Goal: Transaction & Acquisition: Download file/media

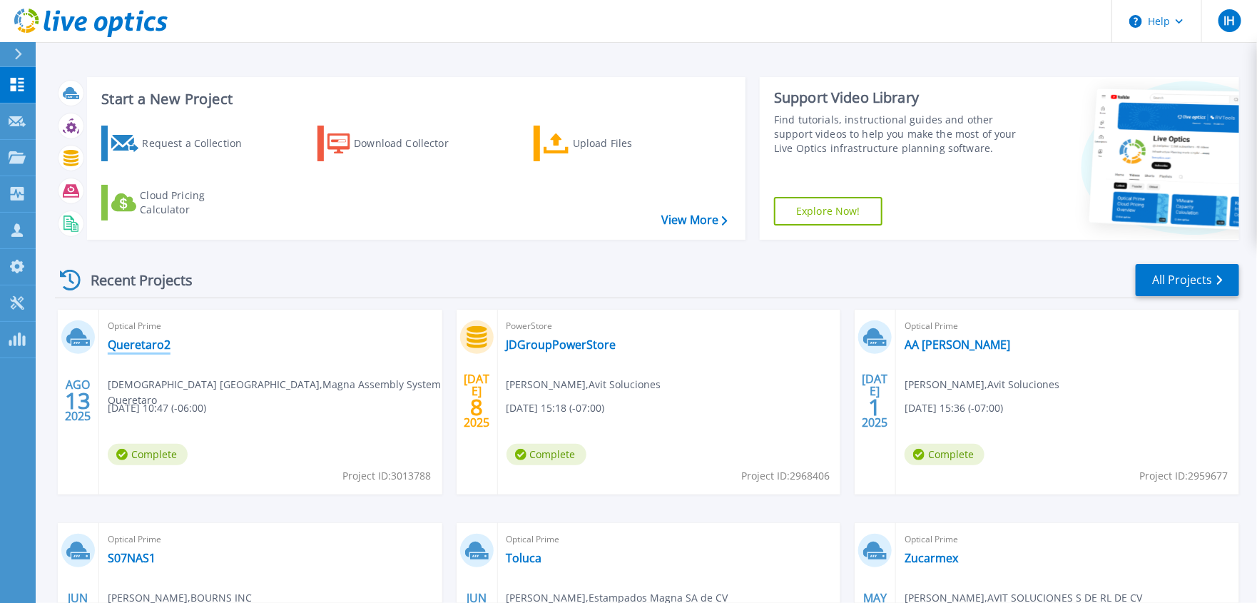
click at [138, 345] on link "Queretaro2" at bounding box center [139, 344] width 63 height 14
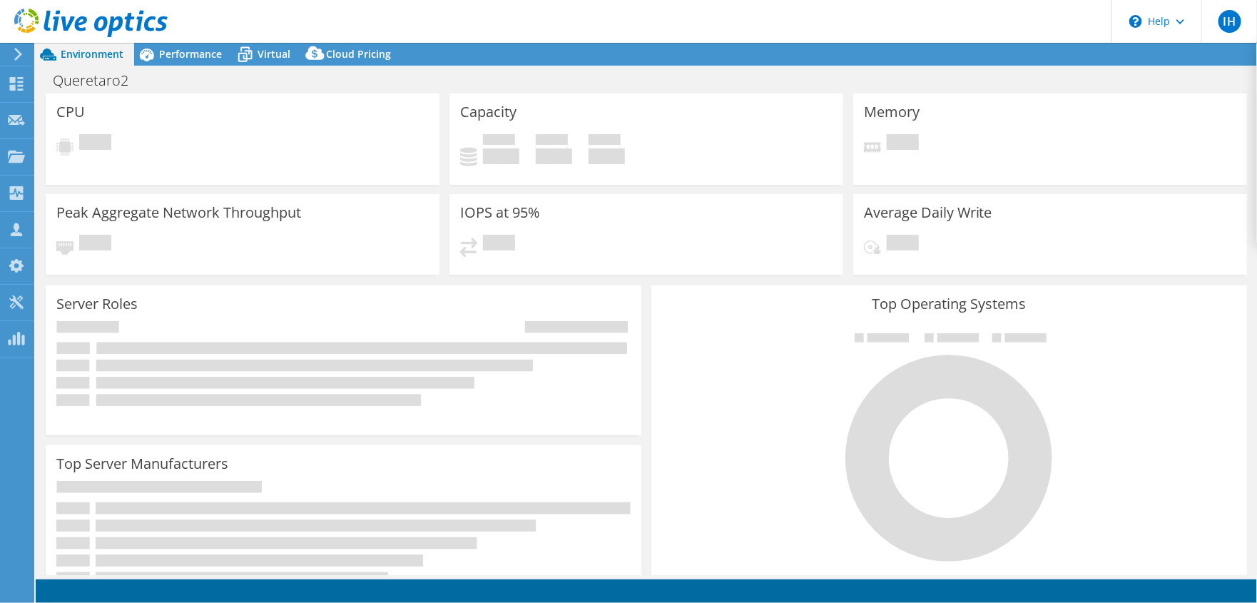
select select "USD"
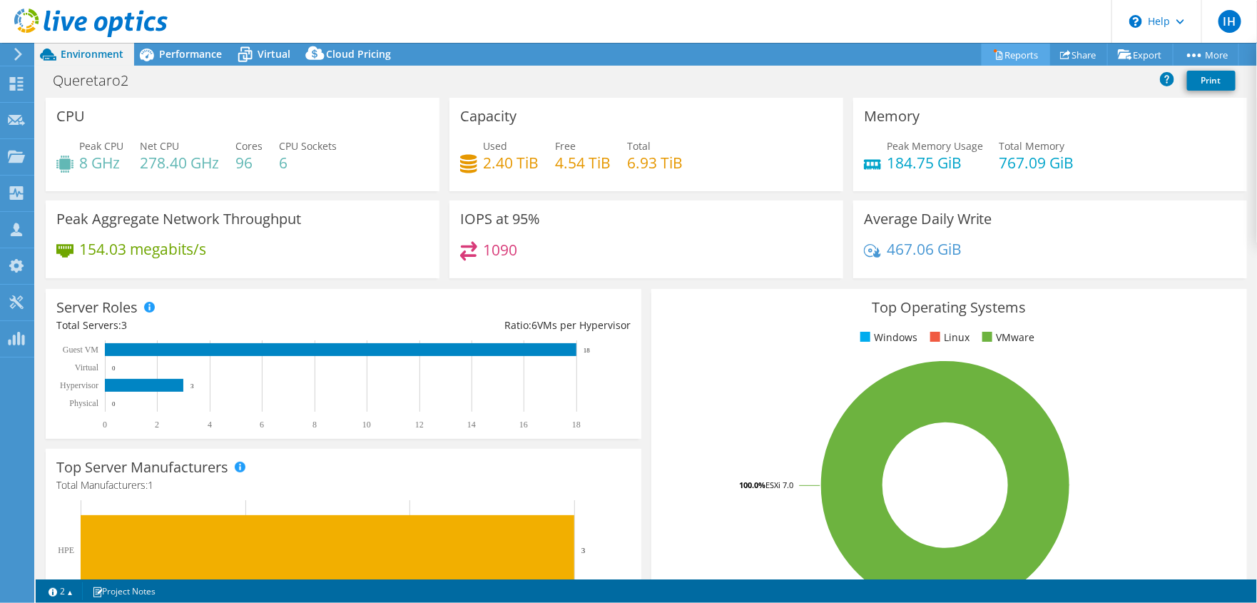
click at [1014, 56] on link "Reports" at bounding box center [1016, 55] width 68 height 22
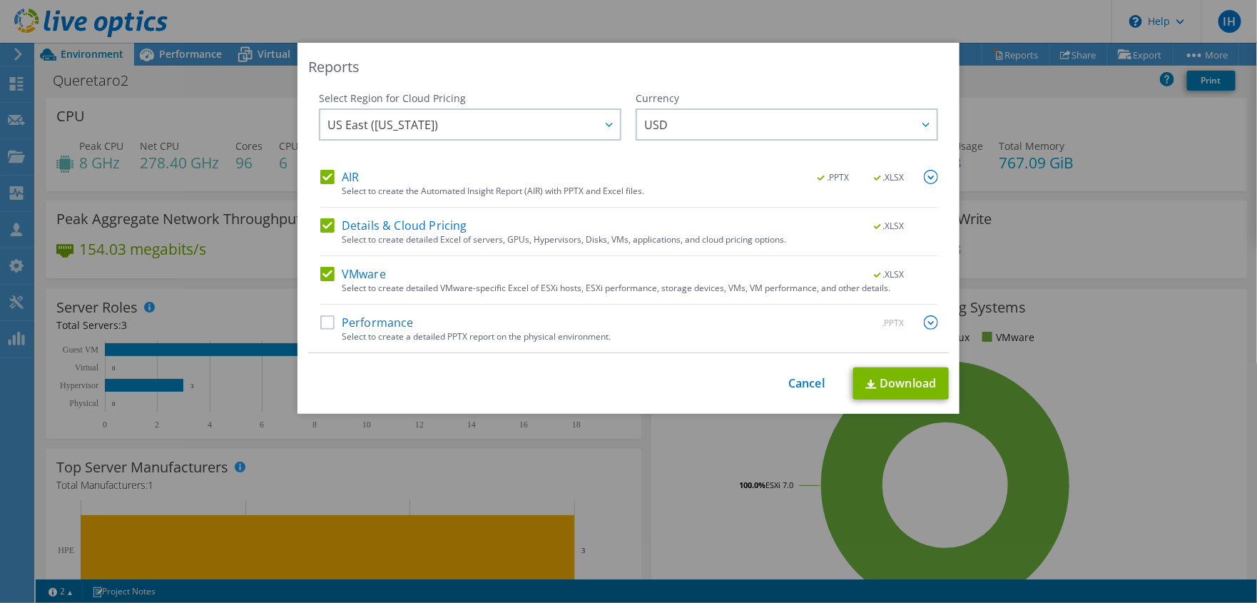
click at [320, 223] on label "Details & Cloud Pricing" at bounding box center [393, 225] width 147 height 14
click at [0, 0] on input "Details & Cloud Pricing" at bounding box center [0, 0] width 0 height 0
click at [324, 184] on div "AIR .PPTX .XLSX" at bounding box center [629, 178] width 618 height 16
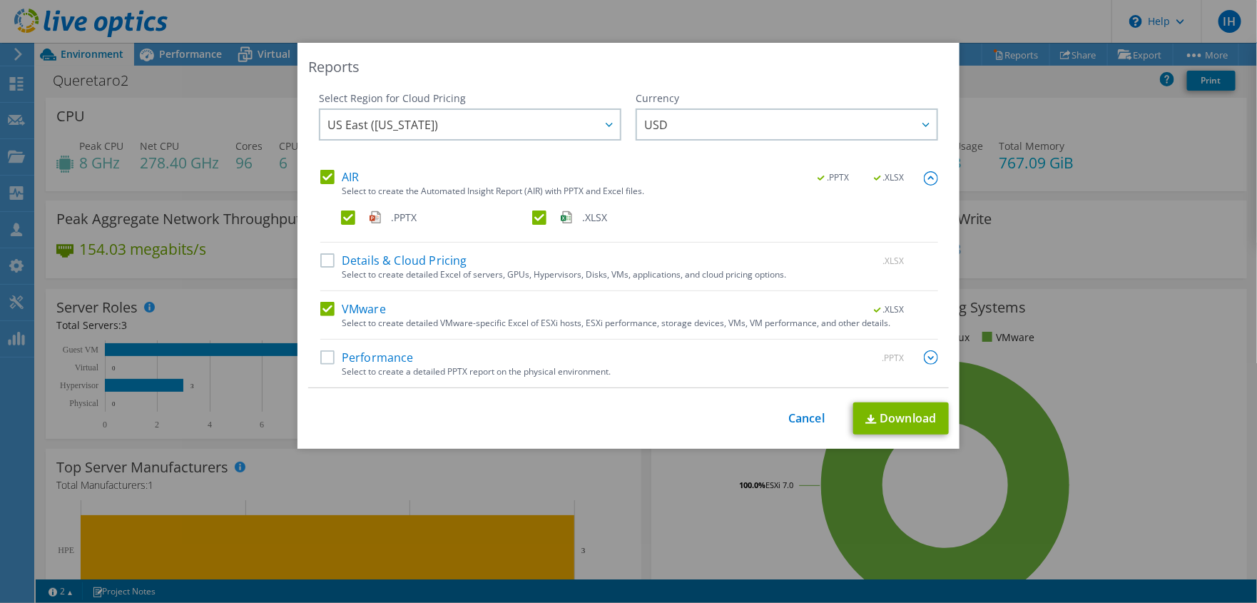
click at [324, 178] on label "AIR" at bounding box center [339, 177] width 39 height 14
click at [0, 0] on input "AIR" at bounding box center [0, 0] width 0 height 0
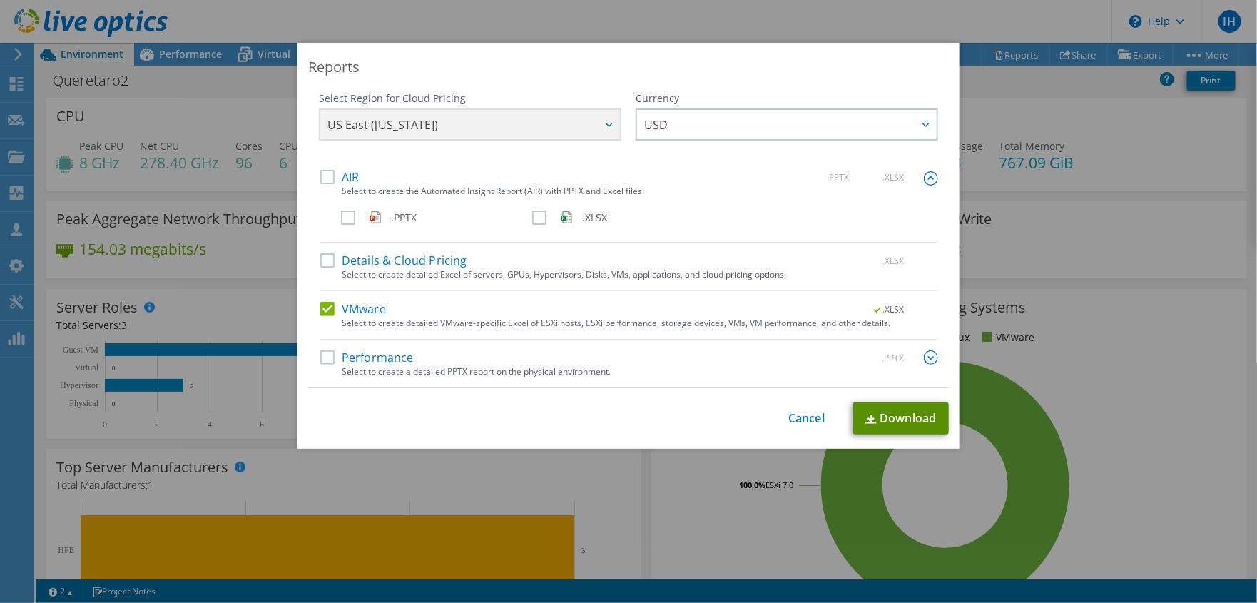
click at [901, 417] on link "Download" at bounding box center [901, 418] width 96 height 32
click at [1190, 240] on div "Reports Select Region for Cloud Pricing Asia Pacific (Hong Kong) Asia Pacific (…" at bounding box center [628, 301] width 1257 height 517
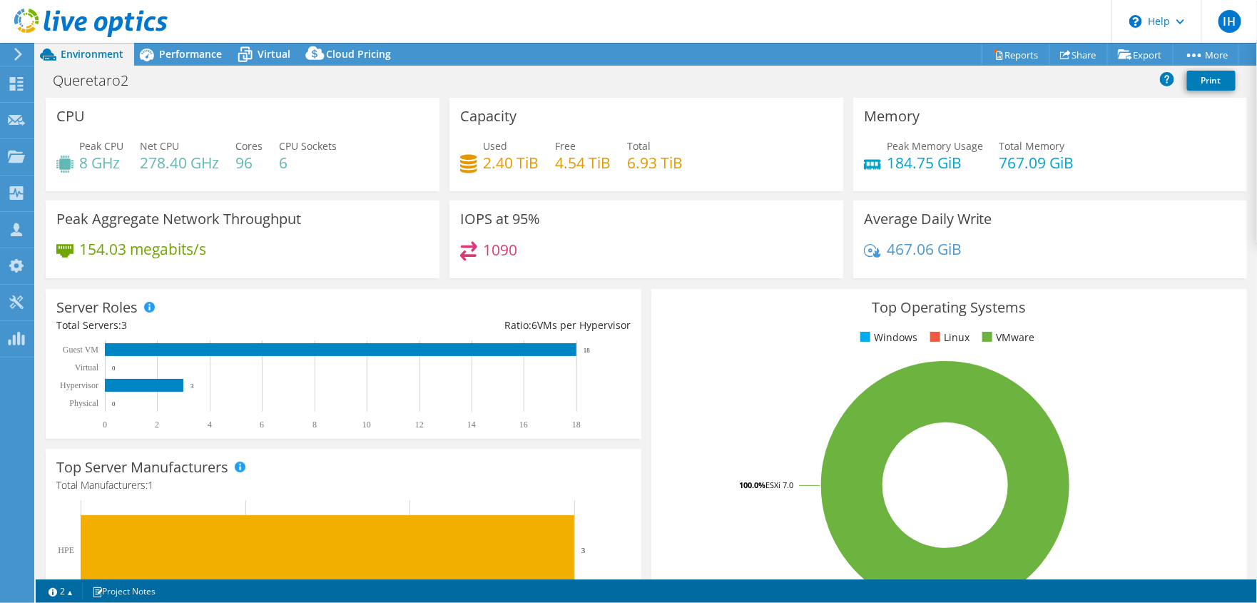
click at [78, 49] on span "Environment" at bounding box center [92, 54] width 63 height 14
click at [21, 77] on use at bounding box center [17, 84] width 14 height 14
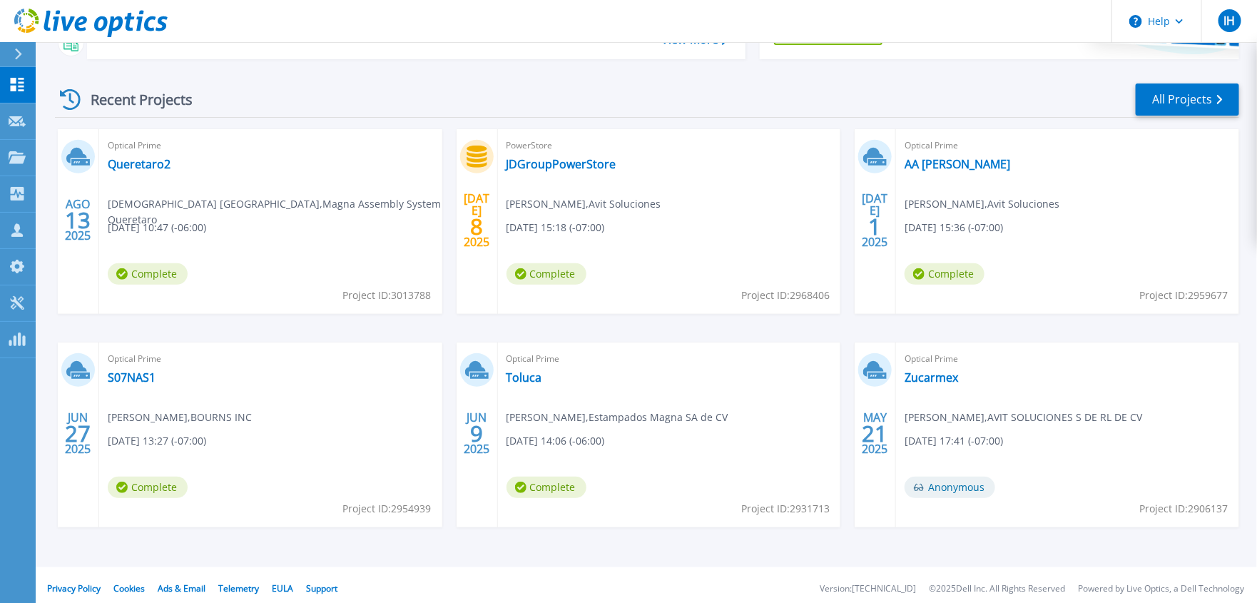
scroll to position [188, 0]
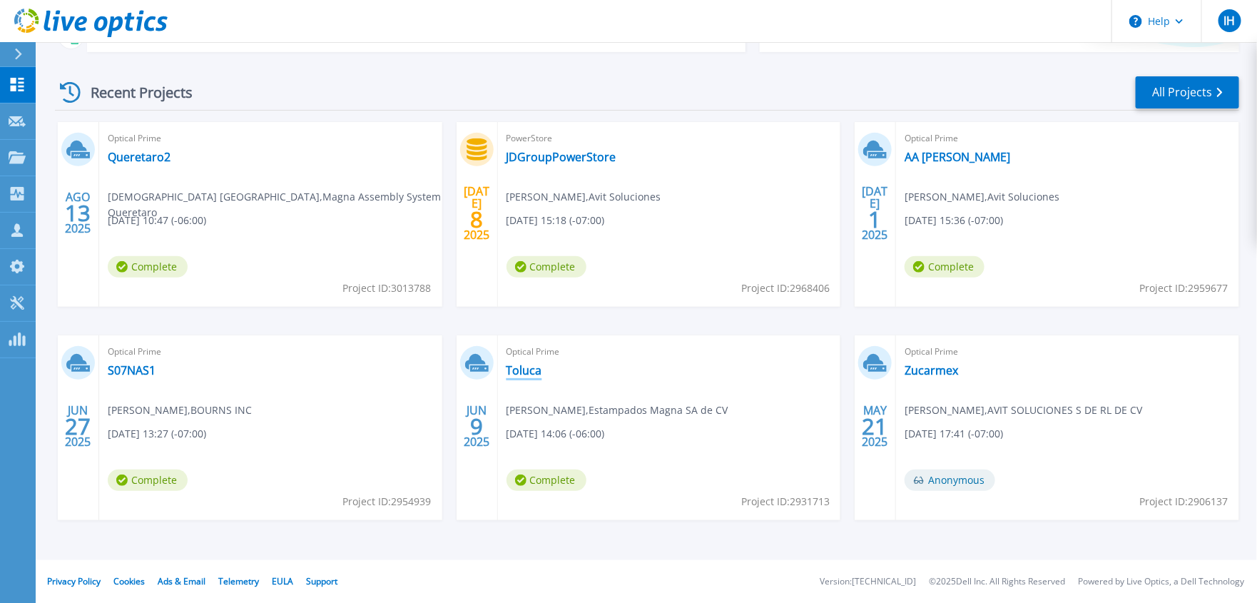
click at [526, 370] on link "Toluca" at bounding box center [525, 370] width 36 height 14
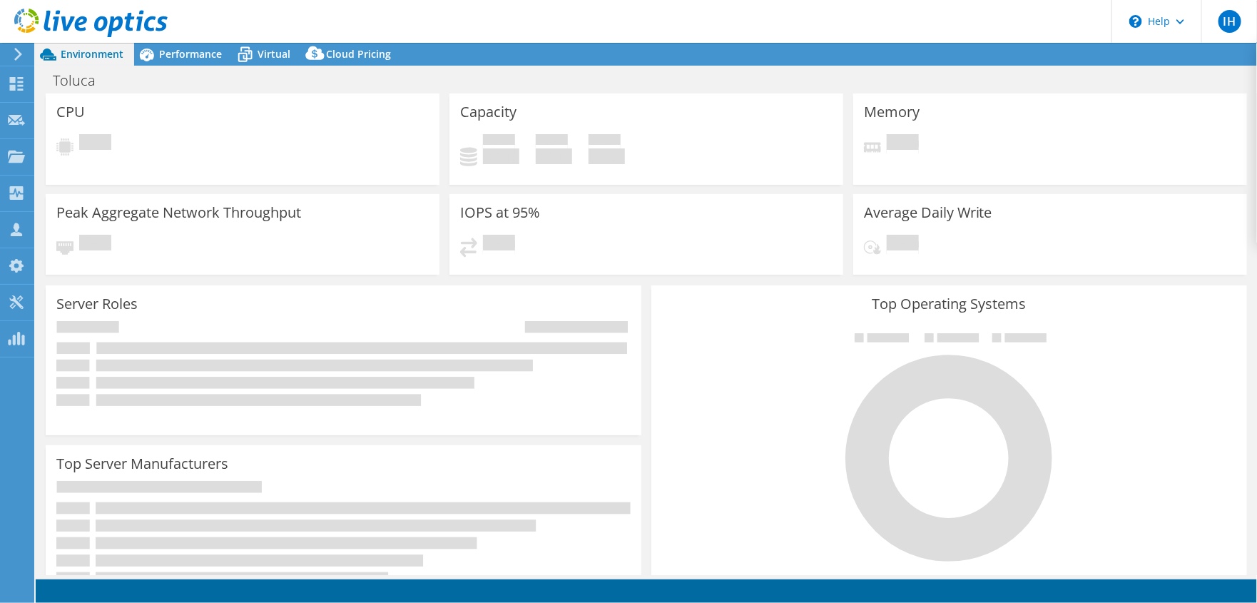
select select "USD"
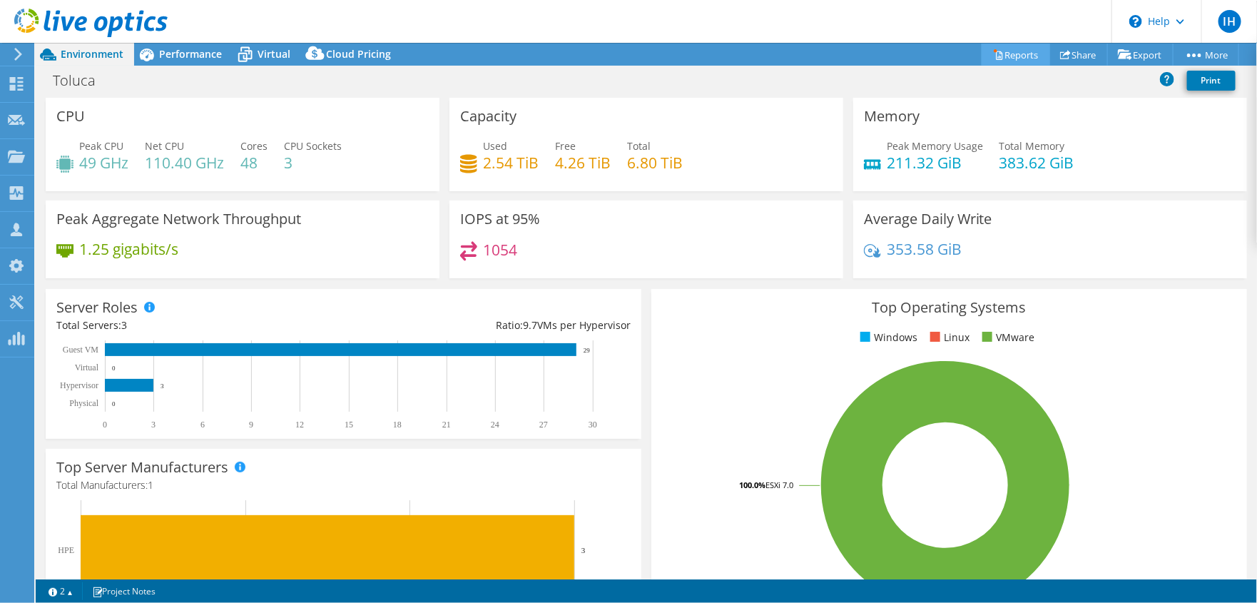
click at [1004, 48] on link "Reports" at bounding box center [1016, 55] width 68 height 22
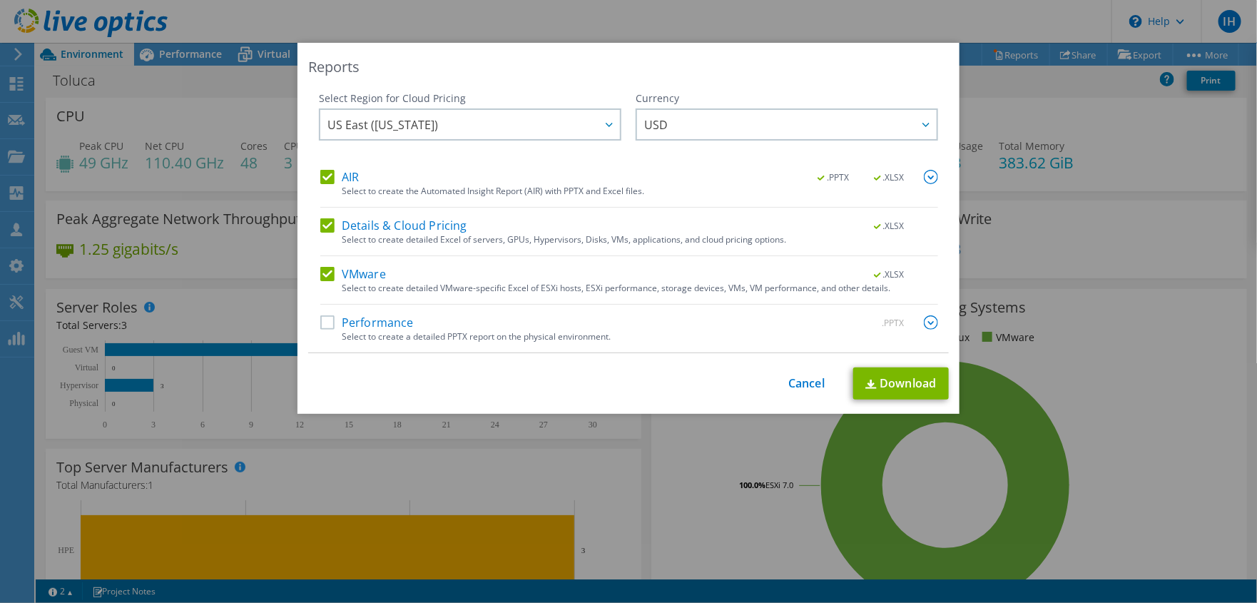
click at [325, 220] on label "Details & Cloud Pricing" at bounding box center [393, 225] width 147 height 14
click at [0, 0] on input "Details & Cloud Pricing" at bounding box center [0, 0] width 0 height 0
click at [325, 177] on label "AIR" at bounding box center [339, 177] width 39 height 14
click at [0, 0] on input "AIR" at bounding box center [0, 0] width 0 height 0
click at [900, 380] on link "Download" at bounding box center [901, 383] width 96 height 32
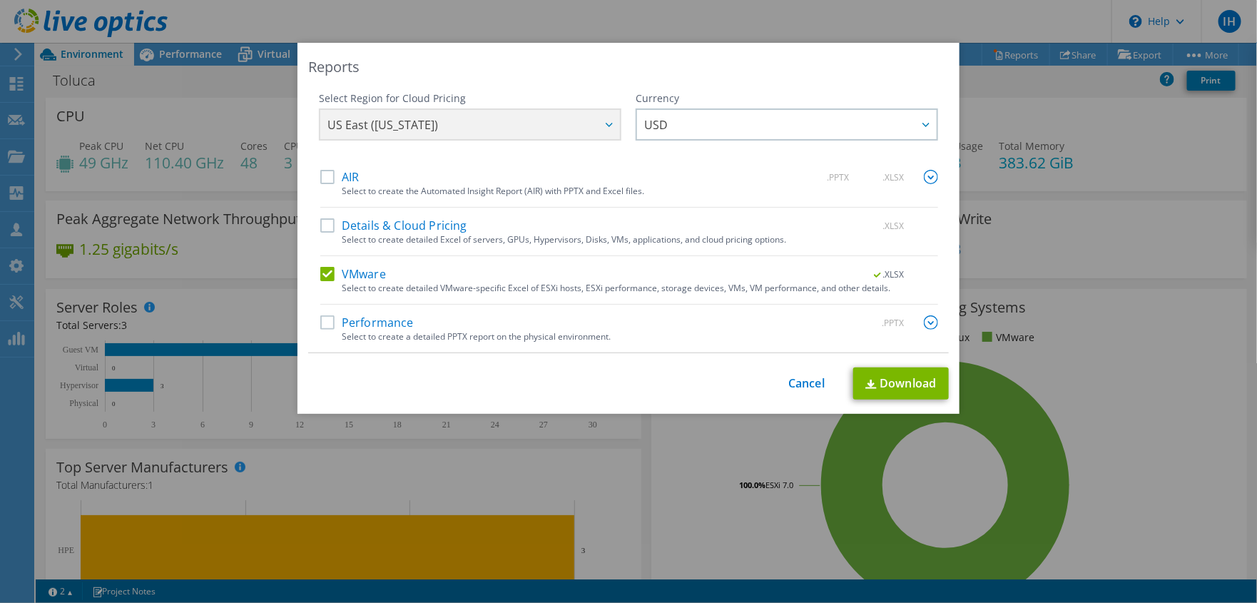
click at [1188, 307] on div "Reports Select Region for Cloud Pricing Asia Pacific (Hong Kong) Asia Pacific (…" at bounding box center [628, 301] width 1257 height 517
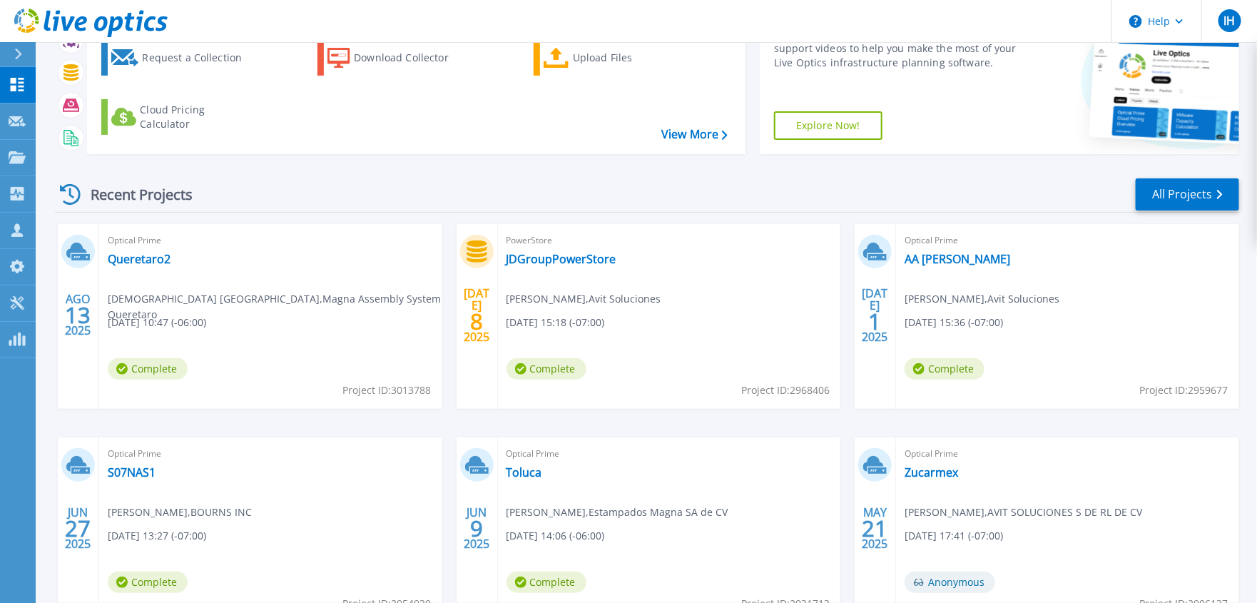
scroll to position [188, 0]
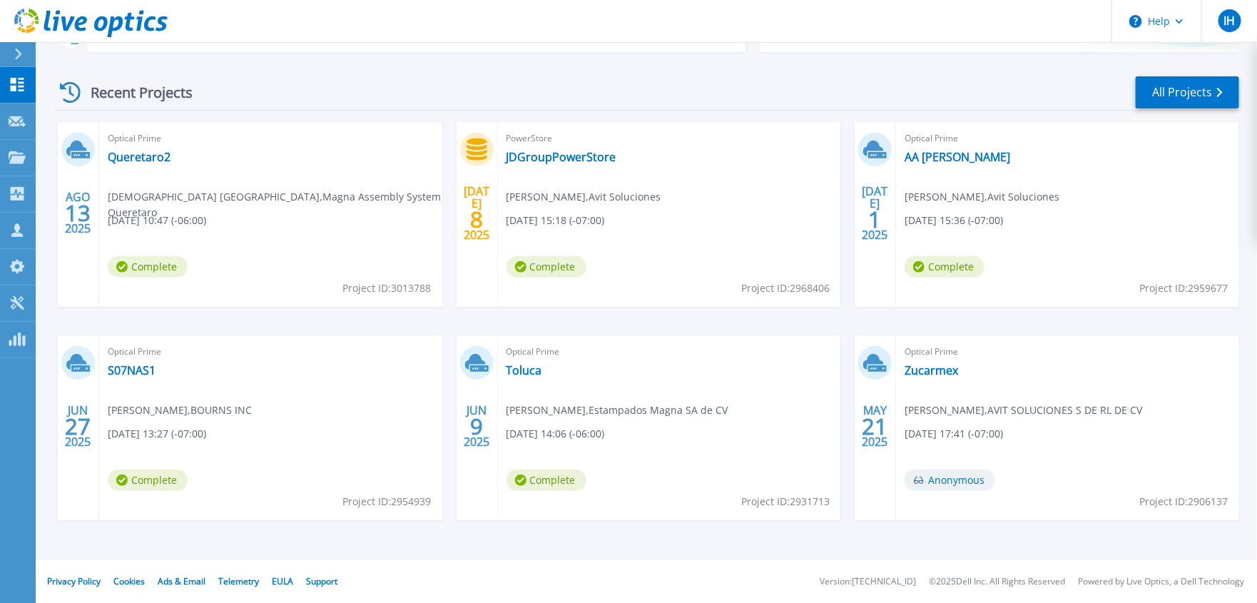
click at [1191, 73] on div "Recent Projects All Projects AGO 13 2025 Optical Prime Queretaro2 ISAI ESPAÑA ,…" at bounding box center [647, 311] width 1184 height 497
click at [1179, 88] on link "All Projects" at bounding box center [1187, 92] width 103 height 32
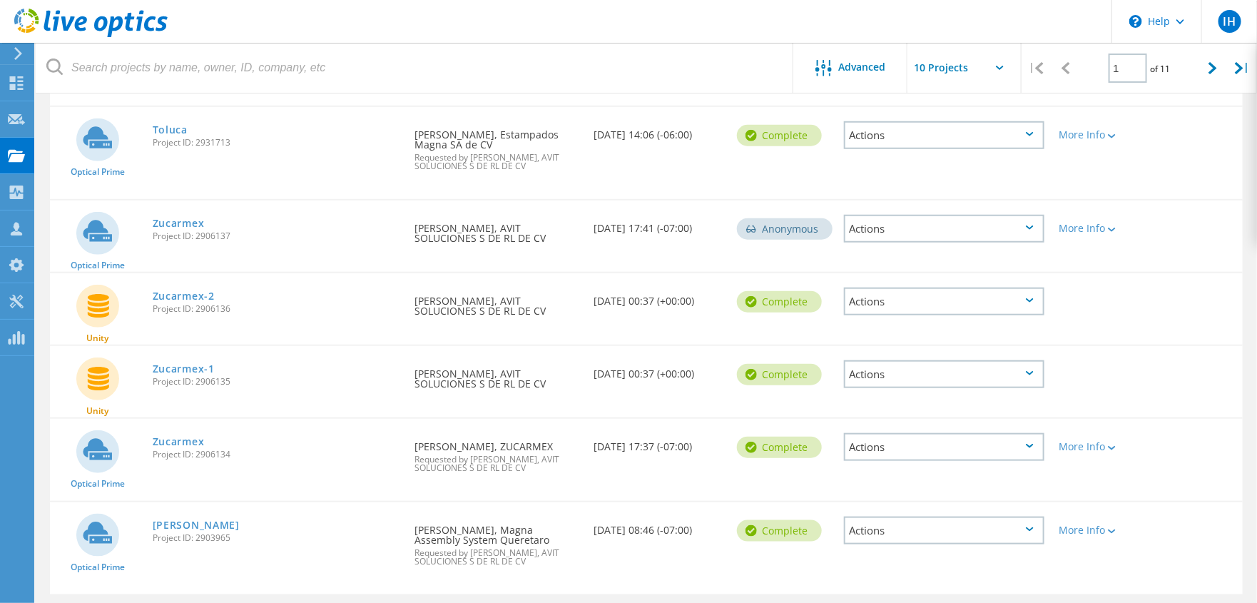
scroll to position [506, 0]
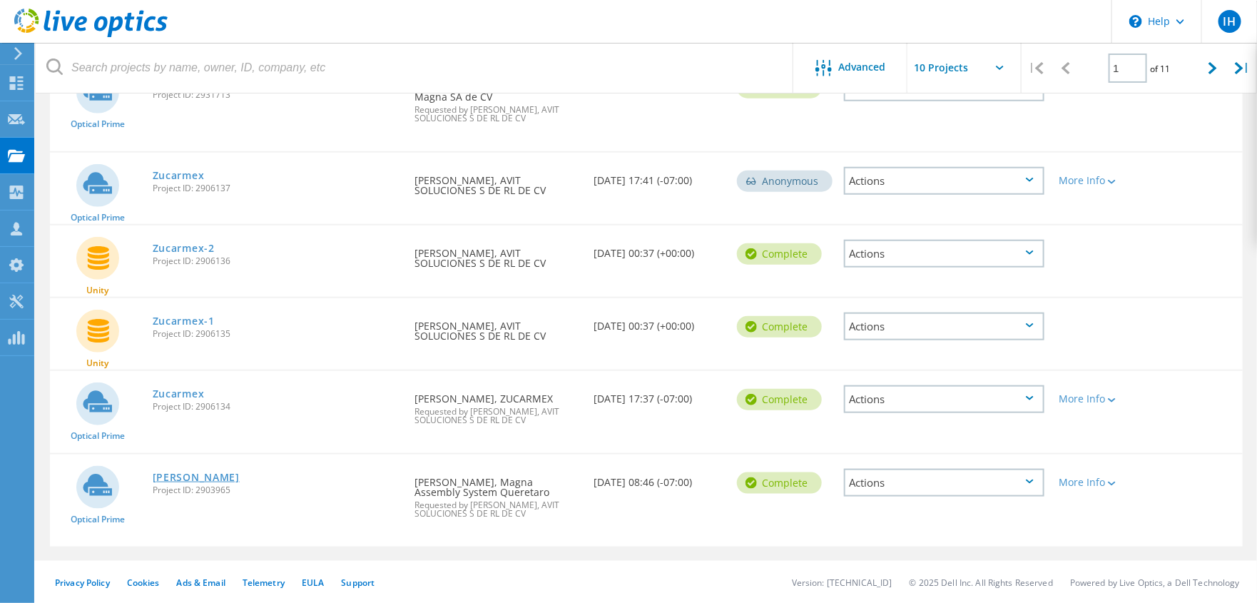
click at [171, 479] on link "[PERSON_NAME]" at bounding box center [196, 477] width 87 height 10
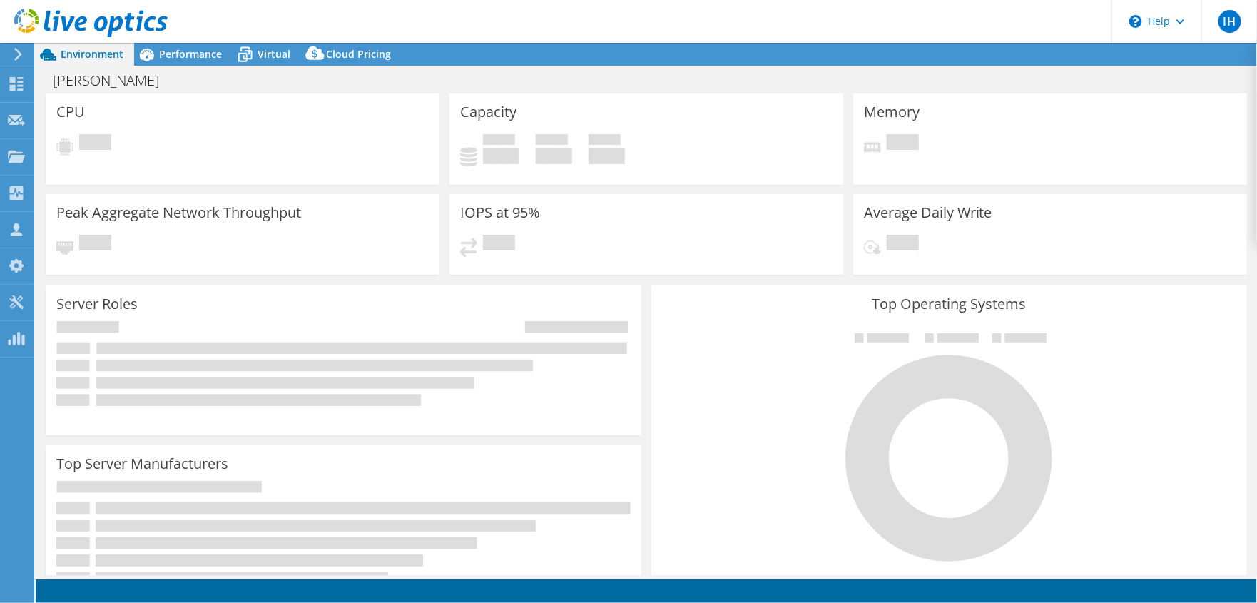
select select "USD"
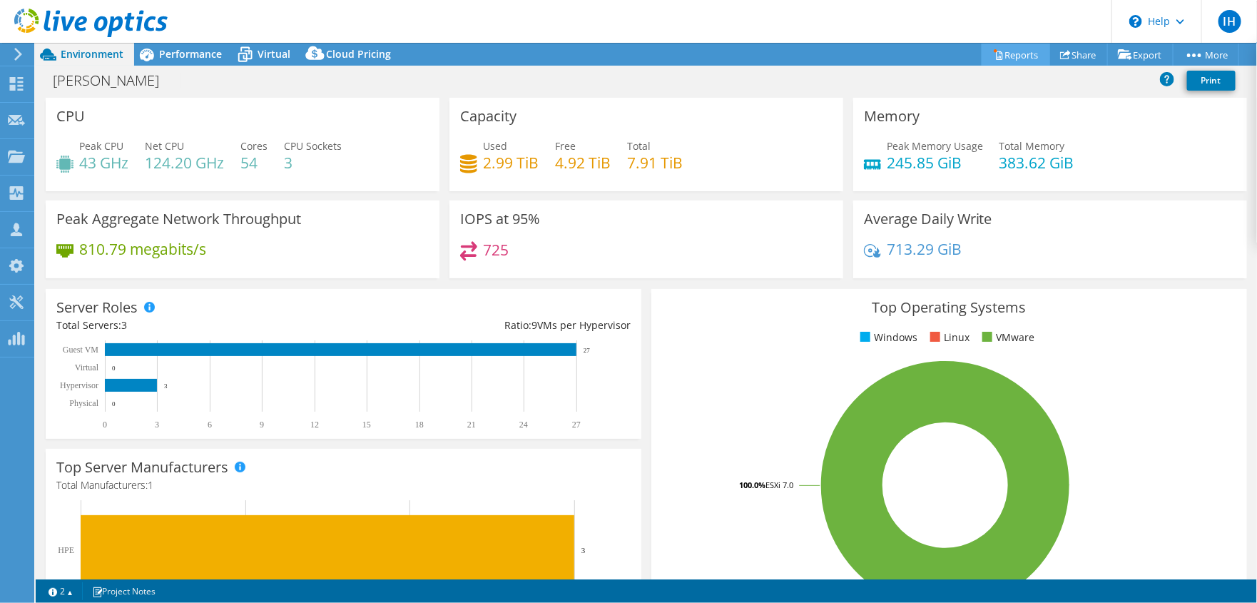
click at [1011, 58] on link "Reports" at bounding box center [1016, 55] width 68 height 22
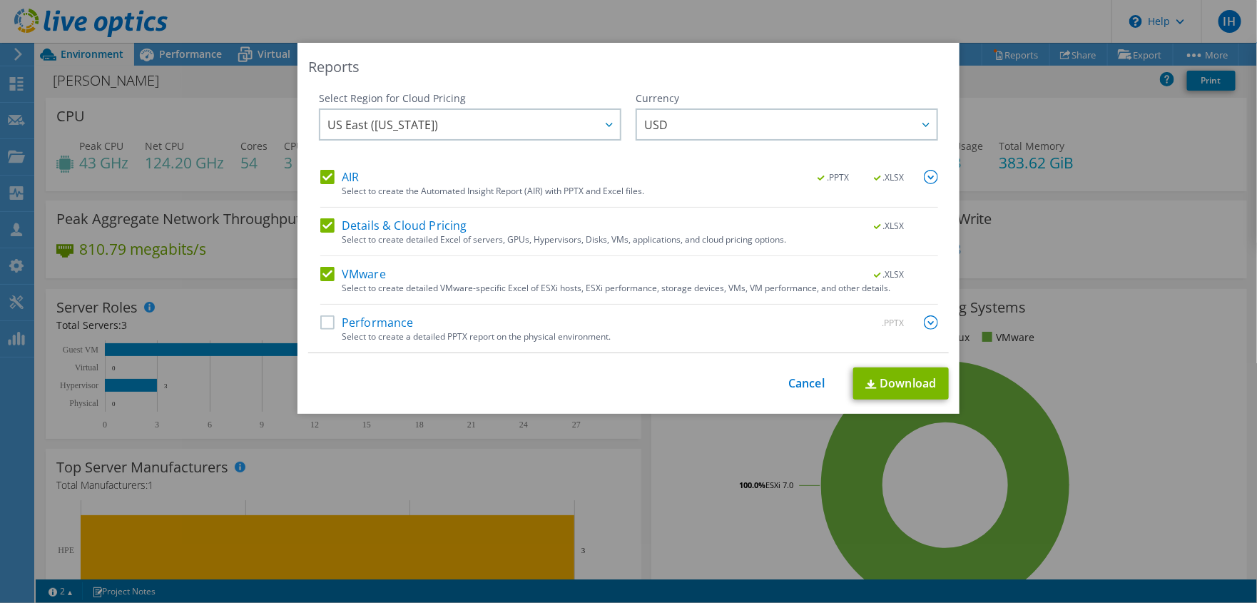
click at [322, 225] on label "Details & Cloud Pricing" at bounding box center [393, 225] width 147 height 14
click at [0, 0] on input "Details & Cloud Pricing" at bounding box center [0, 0] width 0 height 0
click at [335, 164] on div "Select Region for Cloud Pricing Asia Pacific (Hong Kong) Asia Pacific (Mumbai) …" at bounding box center [470, 130] width 302 height 78
click at [330, 170] on label "AIR" at bounding box center [339, 177] width 39 height 14
click at [0, 0] on input "AIR" at bounding box center [0, 0] width 0 height 0
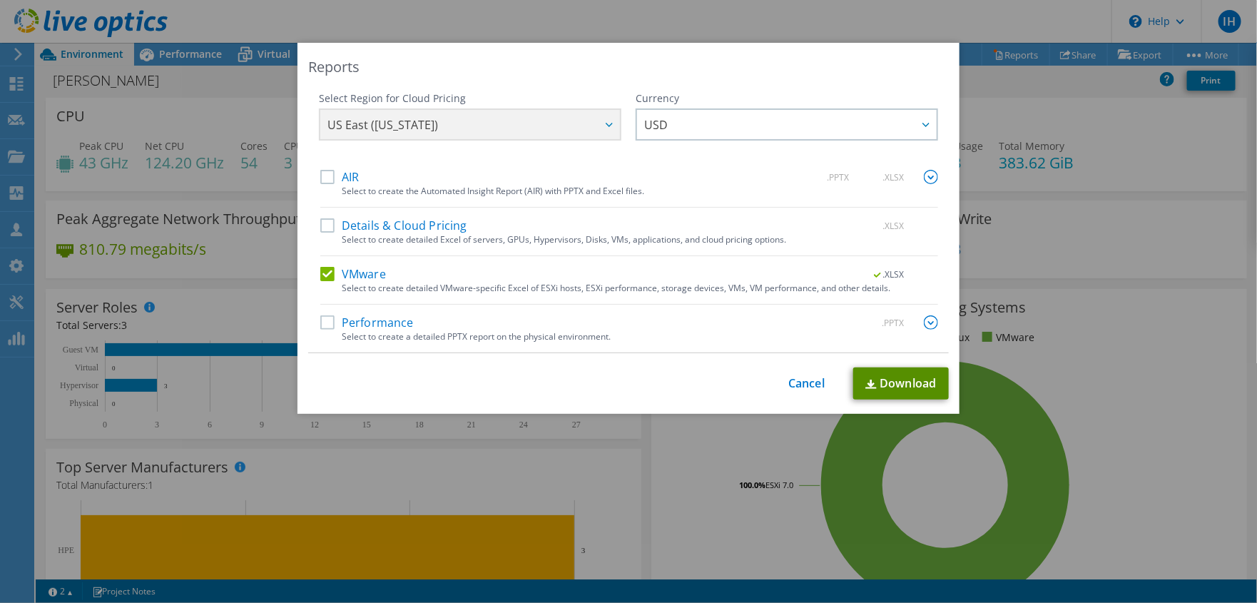
click at [900, 380] on link "Download" at bounding box center [901, 383] width 96 height 32
click at [1196, 289] on div "Reports Select Region for Cloud Pricing Asia Pacific (Hong Kong) Asia Pacific (…" at bounding box center [628, 301] width 1257 height 517
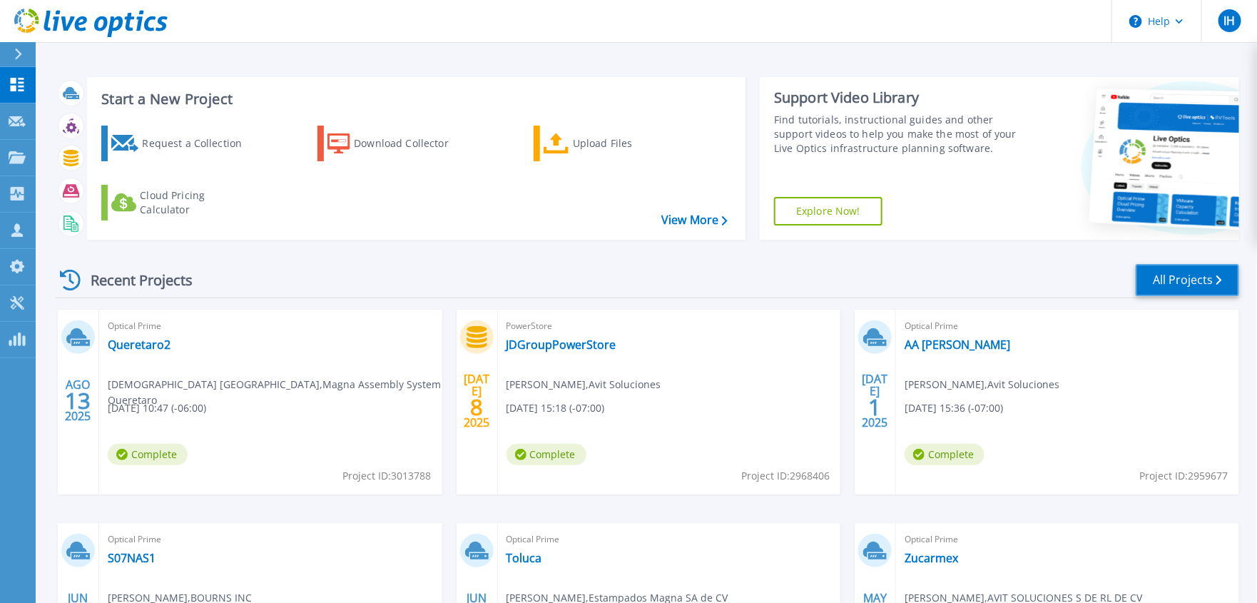
click at [1207, 290] on link "All Projects" at bounding box center [1187, 280] width 103 height 32
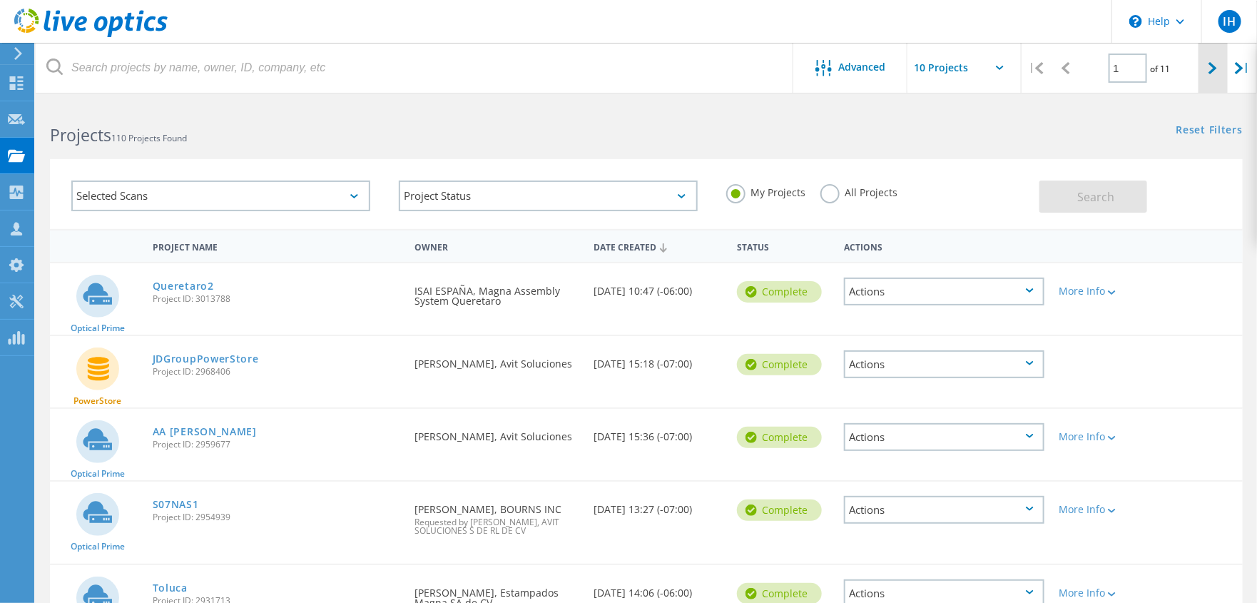
click at [1211, 65] on icon at bounding box center [1213, 68] width 9 height 12
type input "2"
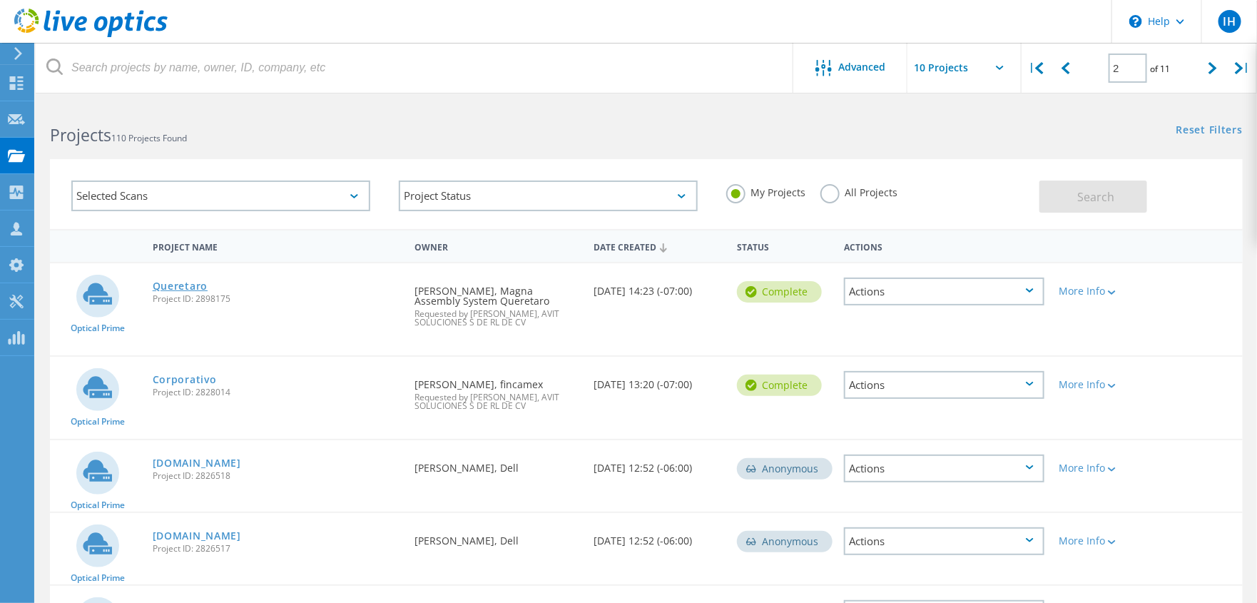
click at [183, 283] on link "Queretaro" at bounding box center [180, 286] width 55 height 10
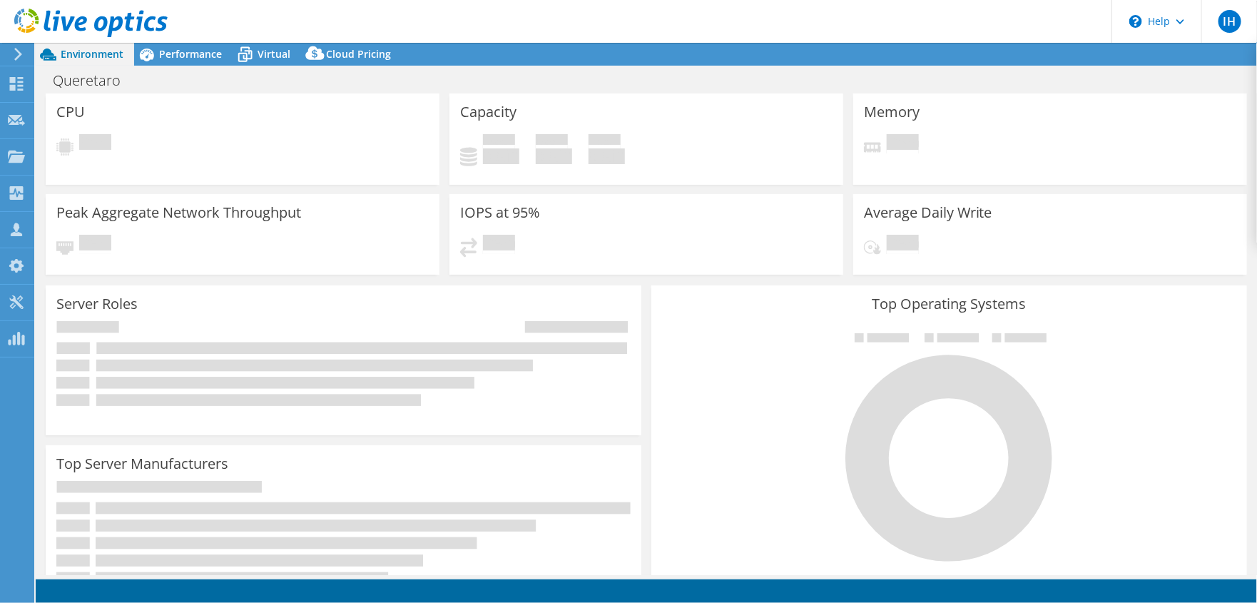
select select "USD"
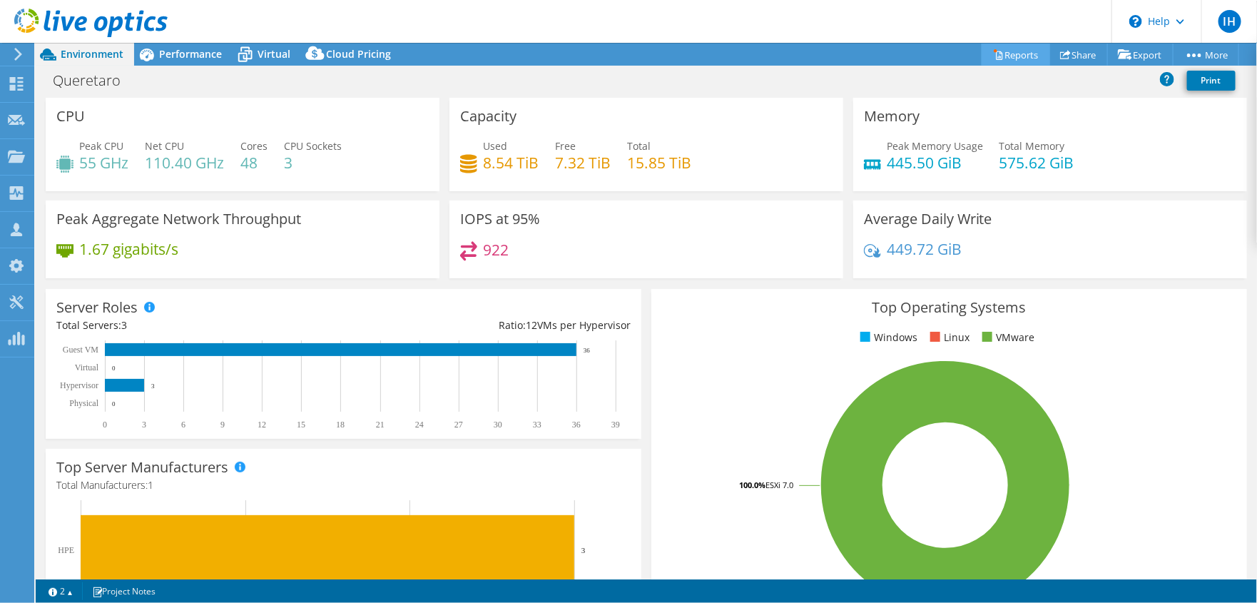
click at [1011, 53] on link "Reports" at bounding box center [1016, 55] width 68 height 22
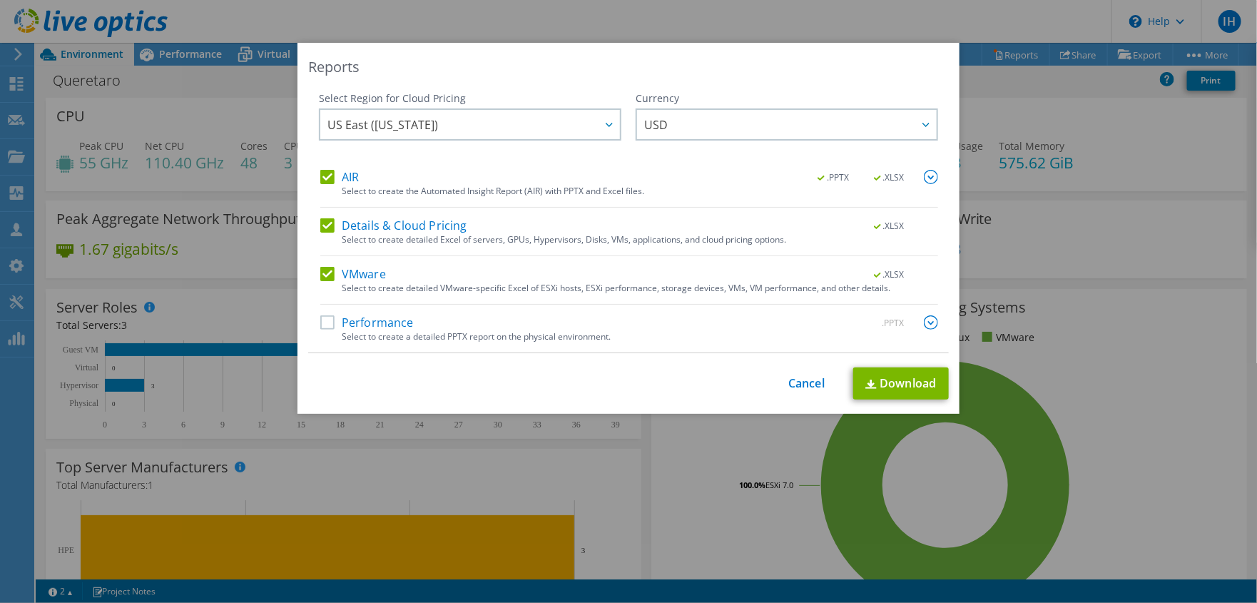
click at [330, 220] on label "Details & Cloud Pricing" at bounding box center [393, 225] width 147 height 14
click at [0, 0] on input "Details & Cloud Pricing" at bounding box center [0, 0] width 0 height 0
click at [323, 172] on label "AIR" at bounding box center [339, 177] width 39 height 14
click at [0, 0] on input "AIR" at bounding box center [0, 0] width 0 height 0
click at [911, 385] on link "Download" at bounding box center [901, 383] width 96 height 32
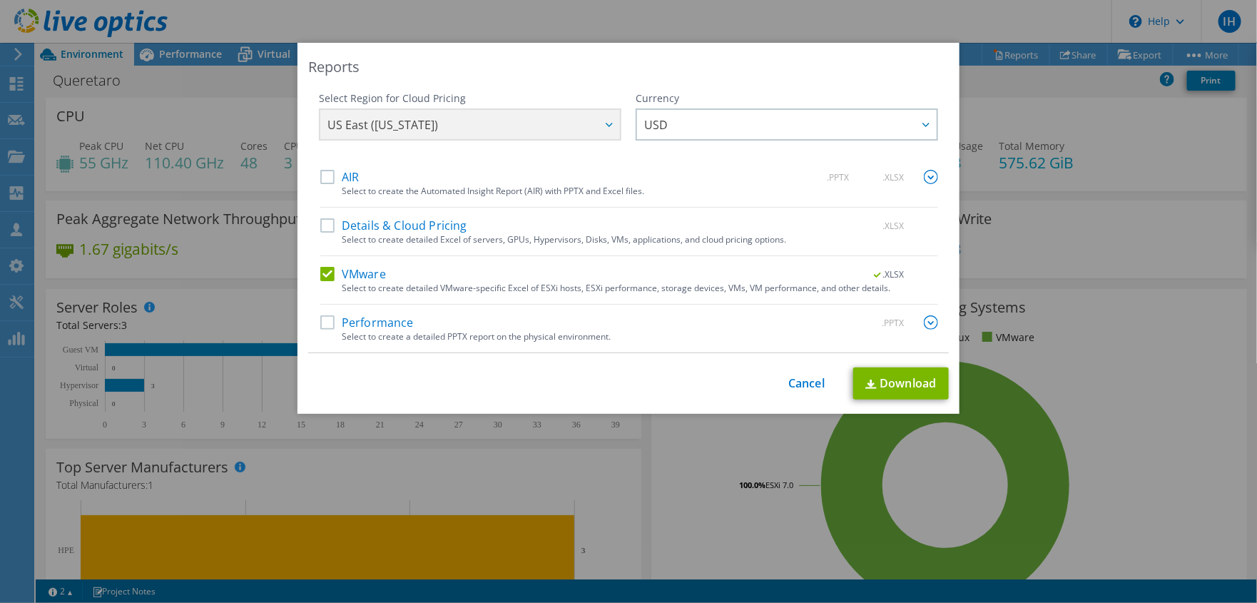
click at [1194, 467] on div "Reports Select Region for Cloud Pricing Asia Pacific (Hong Kong) Asia Pacific (…" at bounding box center [628, 301] width 1257 height 517
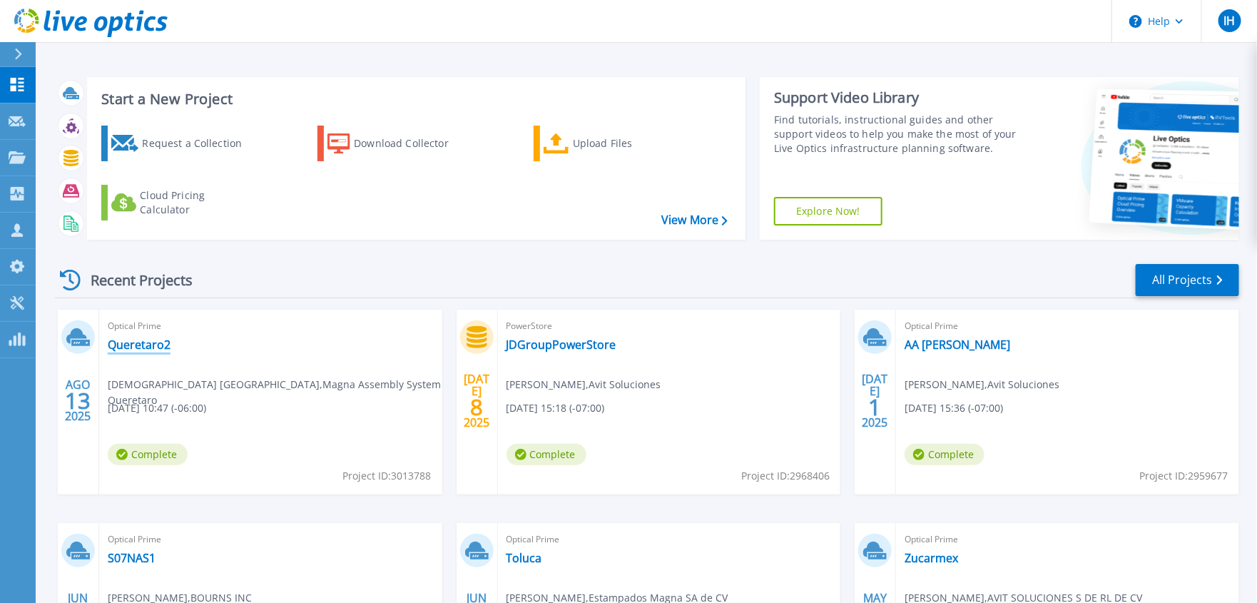
click at [136, 347] on link "Queretaro2" at bounding box center [139, 344] width 63 height 14
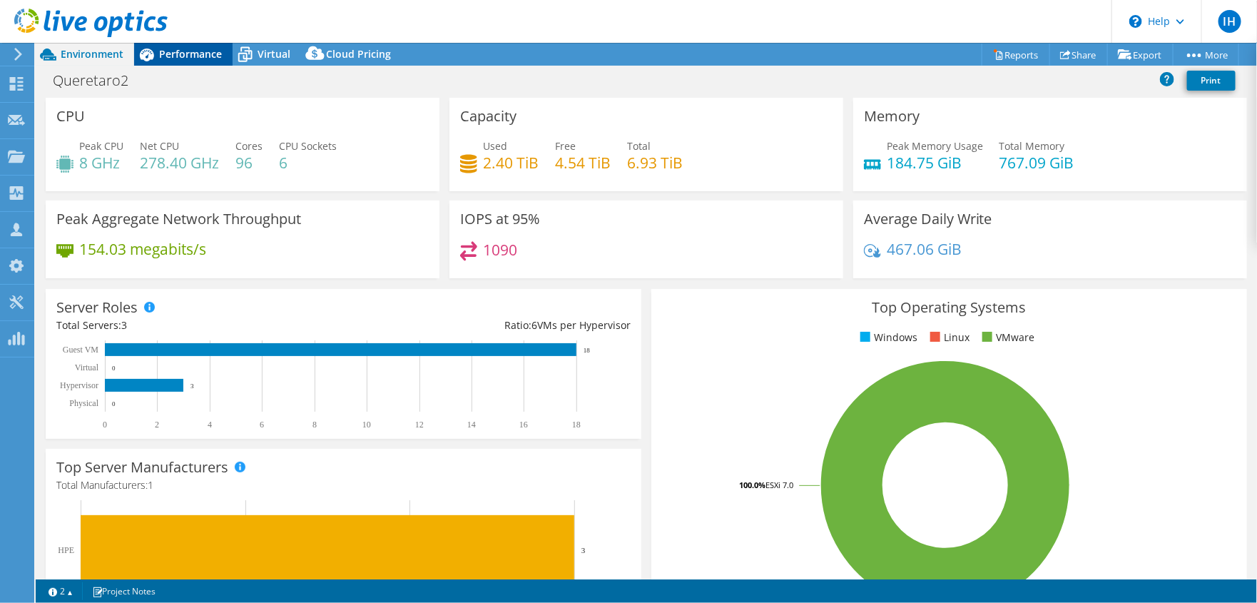
click at [203, 47] on span "Performance" at bounding box center [190, 54] width 63 height 14
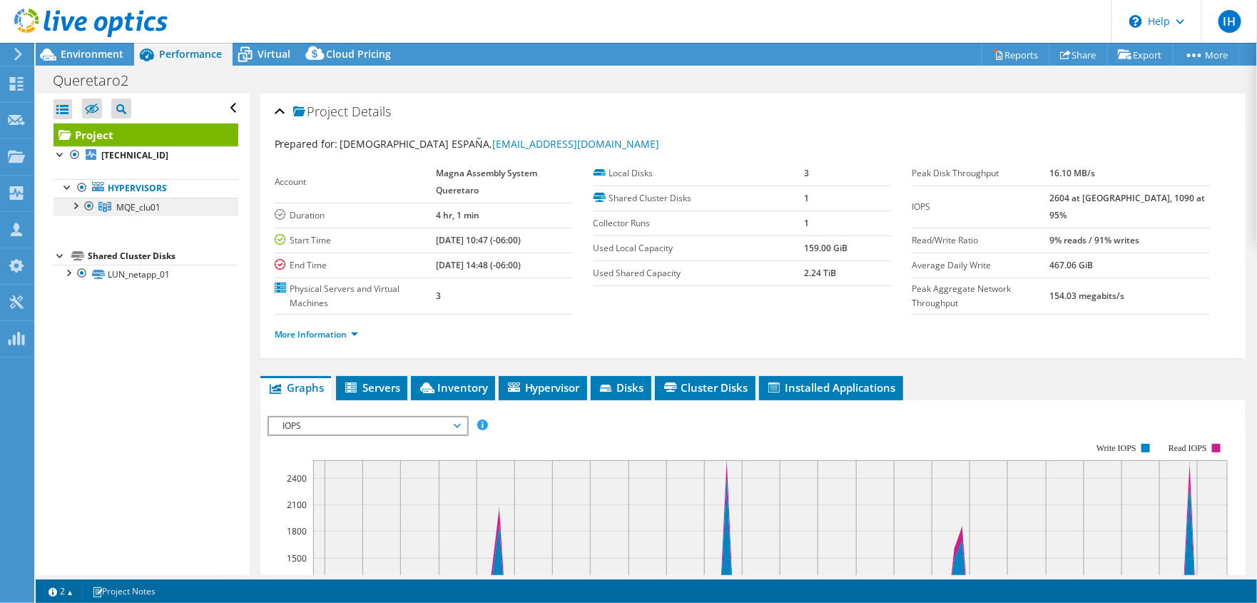
click at [156, 208] on span "MQE_clu01" at bounding box center [138, 207] width 44 height 12
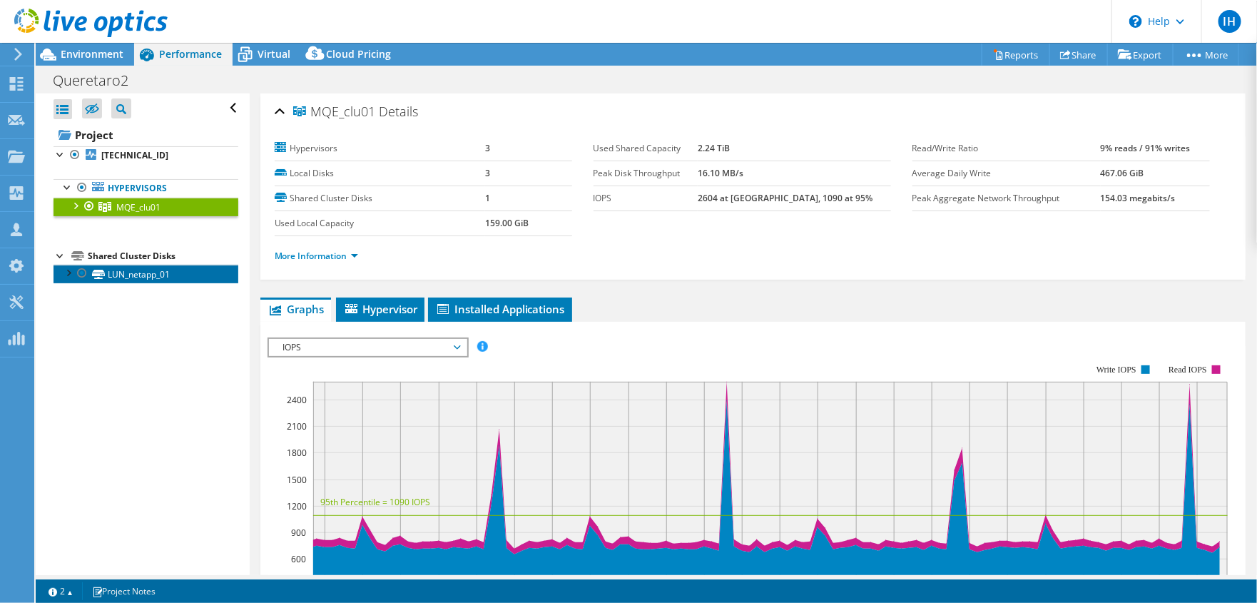
click at [128, 273] on link "LUN_netapp_01" at bounding box center [146, 274] width 185 height 19
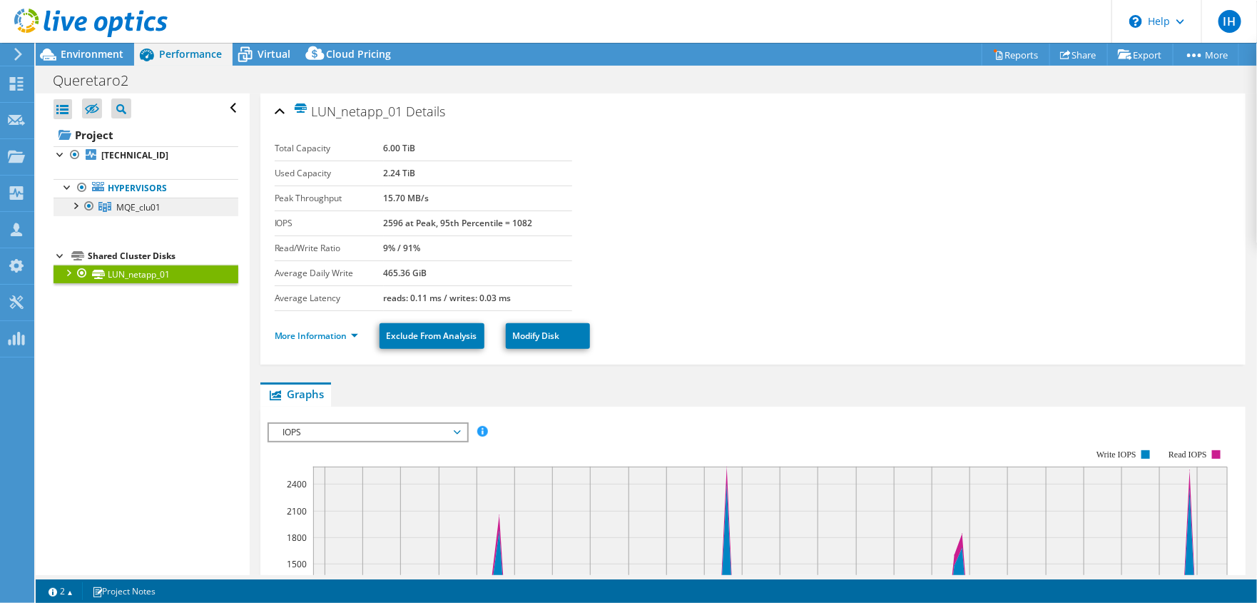
click at [143, 208] on span "MQE_clu01" at bounding box center [138, 207] width 44 height 12
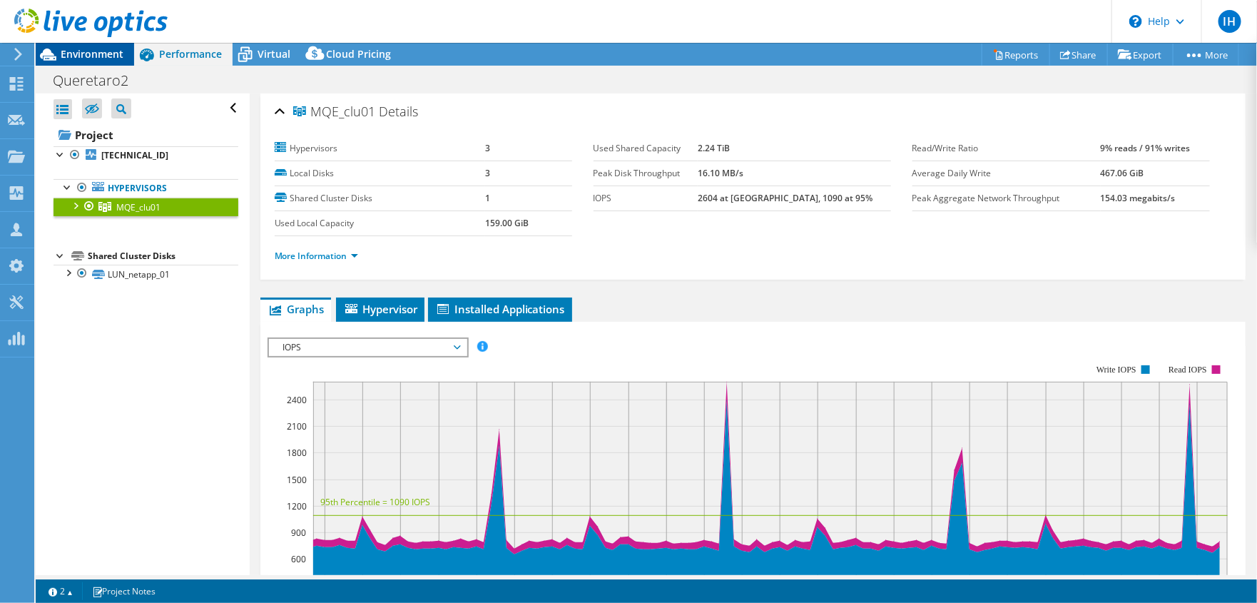
click at [85, 59] on span "Environment" at bounding box center [92, 54] width 63 height 14
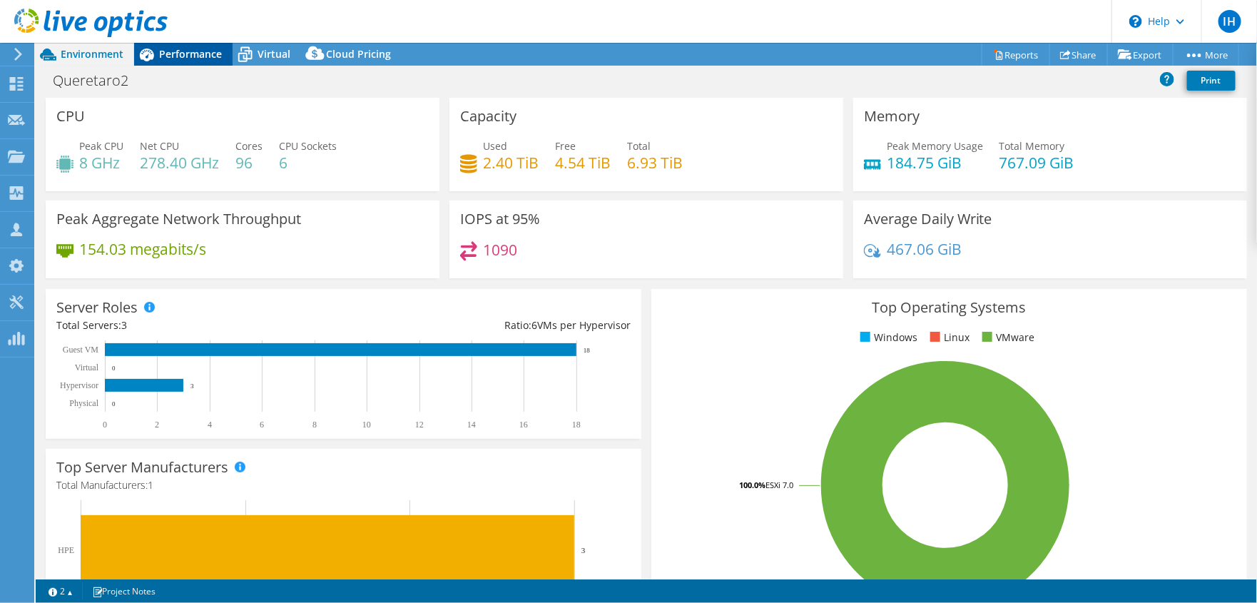
click at [187, 58] on span "Performance" at bounding box center [190, 54] width 63 height 14
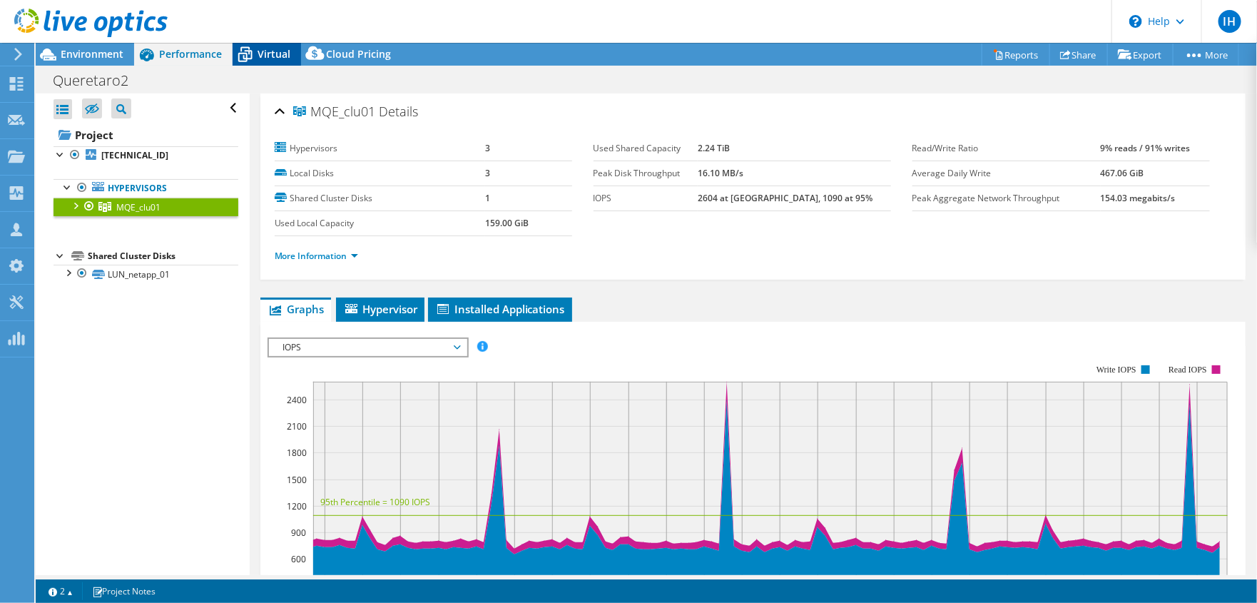
click at [253, 61] on icon at bounding box center [245, 54] width 25 height 25
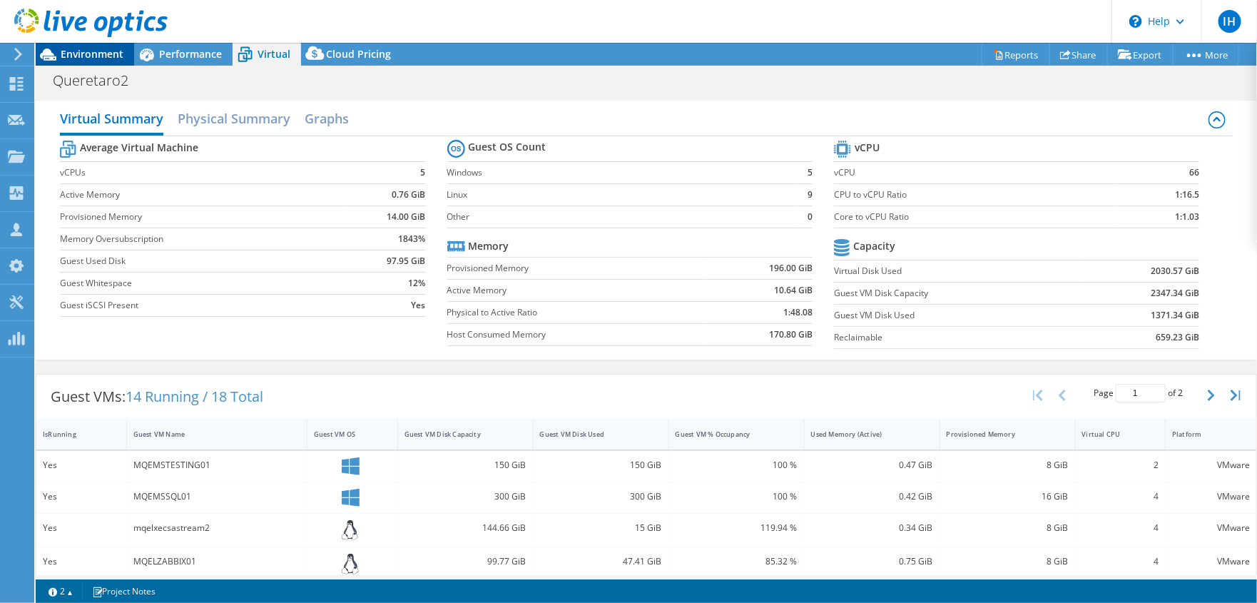
click at [100, 65] on div "Environment" at bounding box center [85, 54] width 98 height 23
